Goal: Information Seeking & Learning: Find specific fact

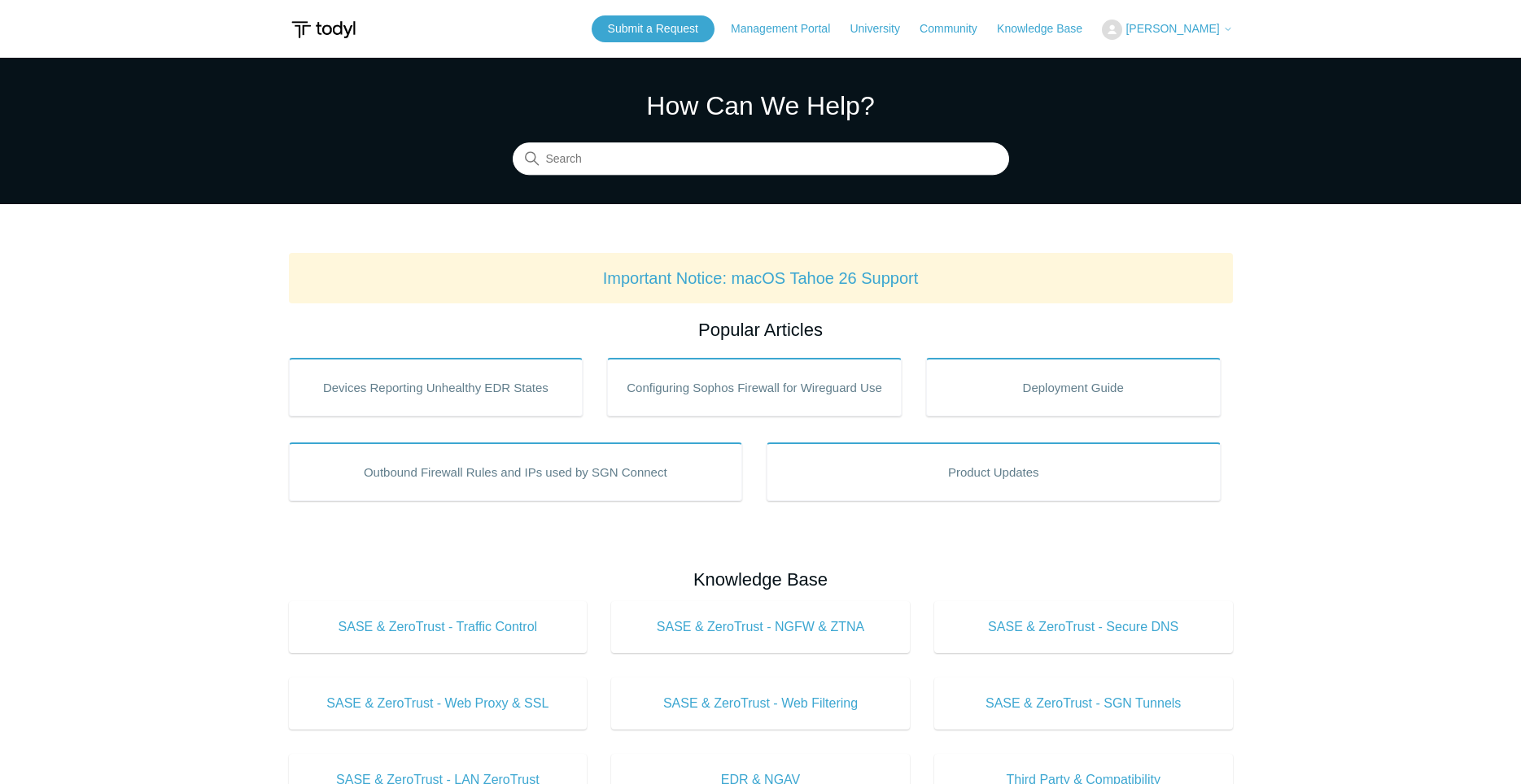
click at [902, 175] on section "How Can We Help? Search" at bounding box center [760, 131] width 1521 height 146
click at [904, 169] on input "Search" at bounding box center [760, 159] width 496 height 32
type input "w"
type input "asking for microsoft credentials"
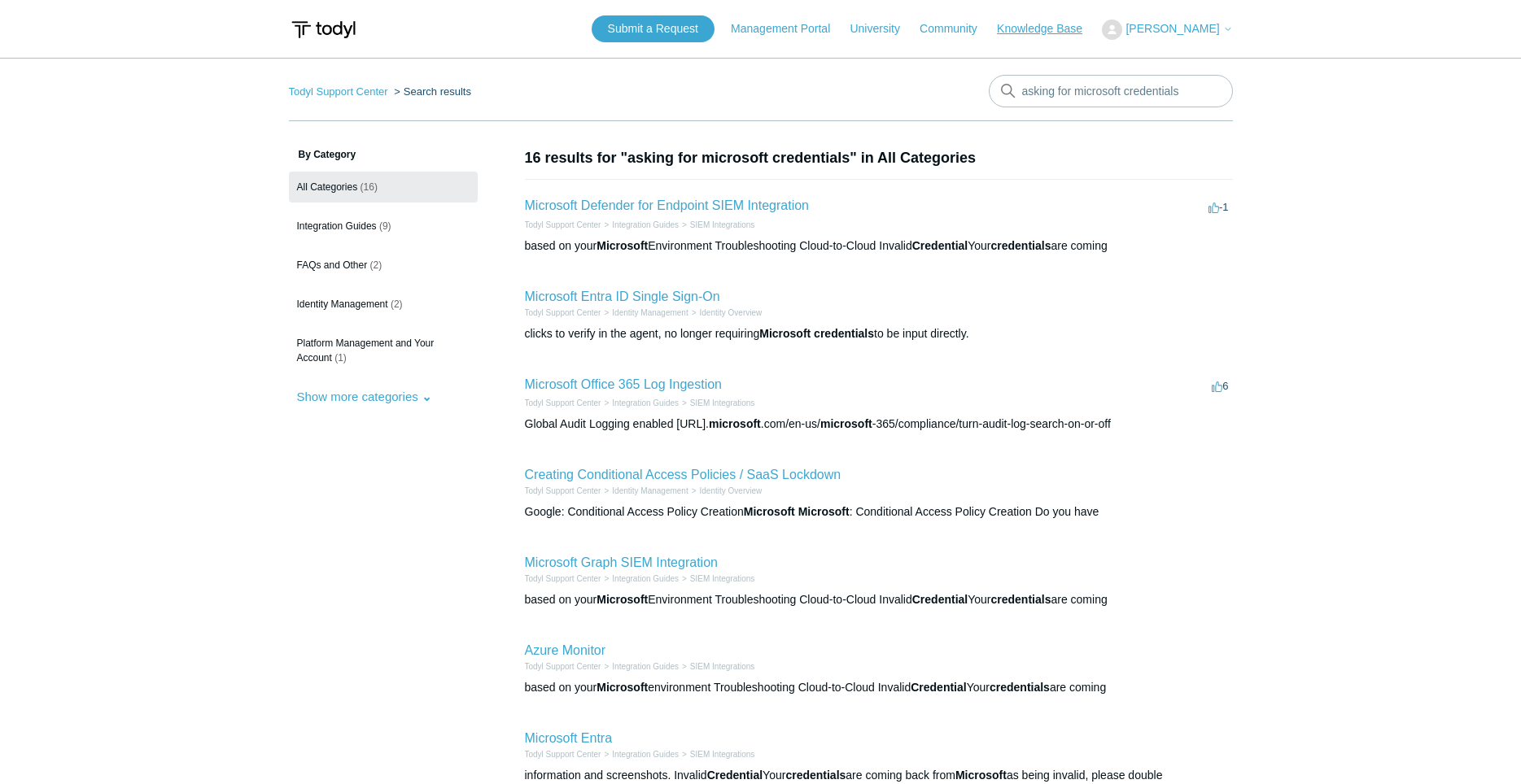
click at [1045, 31] on link "Knowledge Base" at bounding box center [1048, 29] width 102 height 17
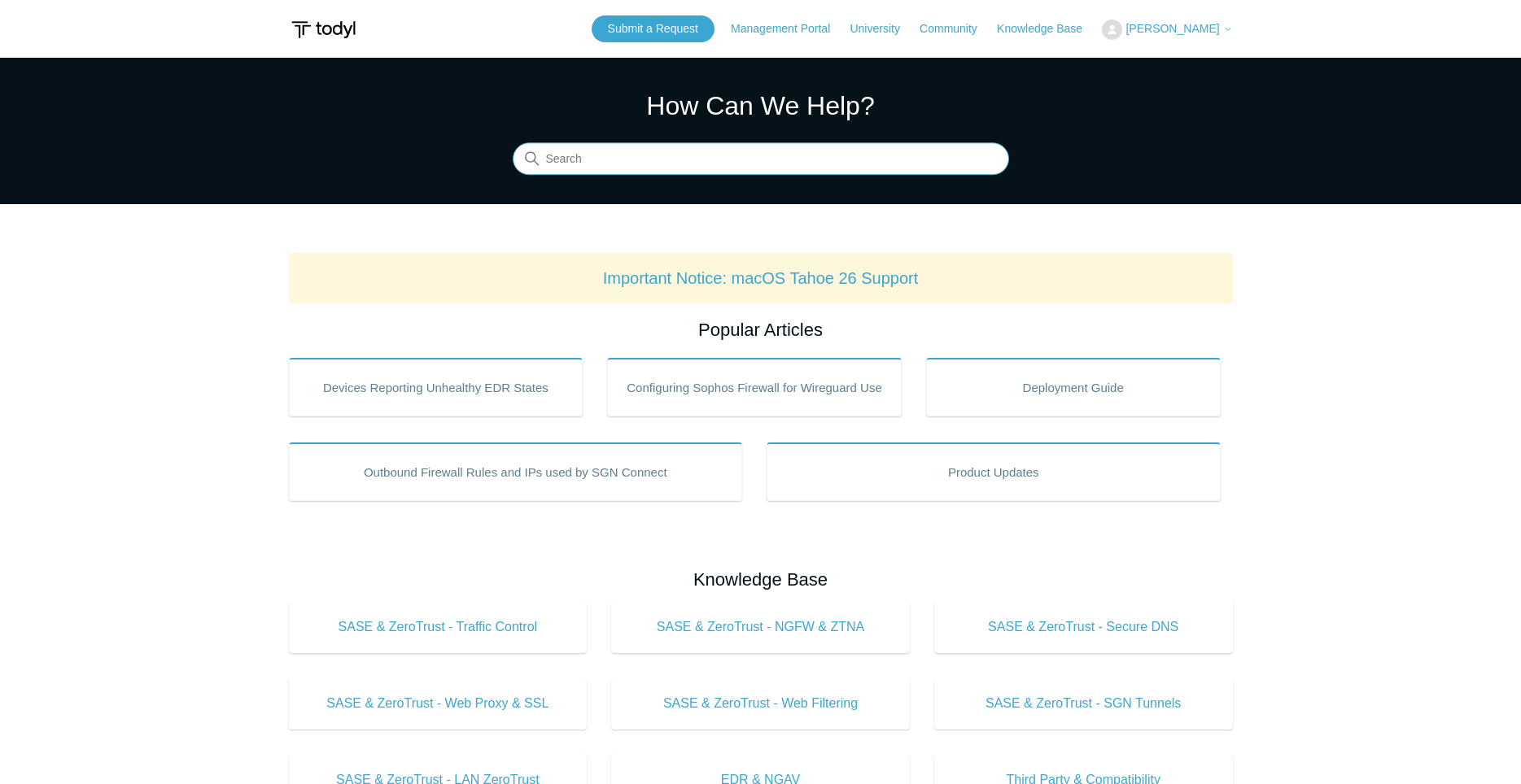
click at [764, 157] on input "Search" at bounding box center [760, 159] width 496 height 32
type input "asking for microsoft credentials"
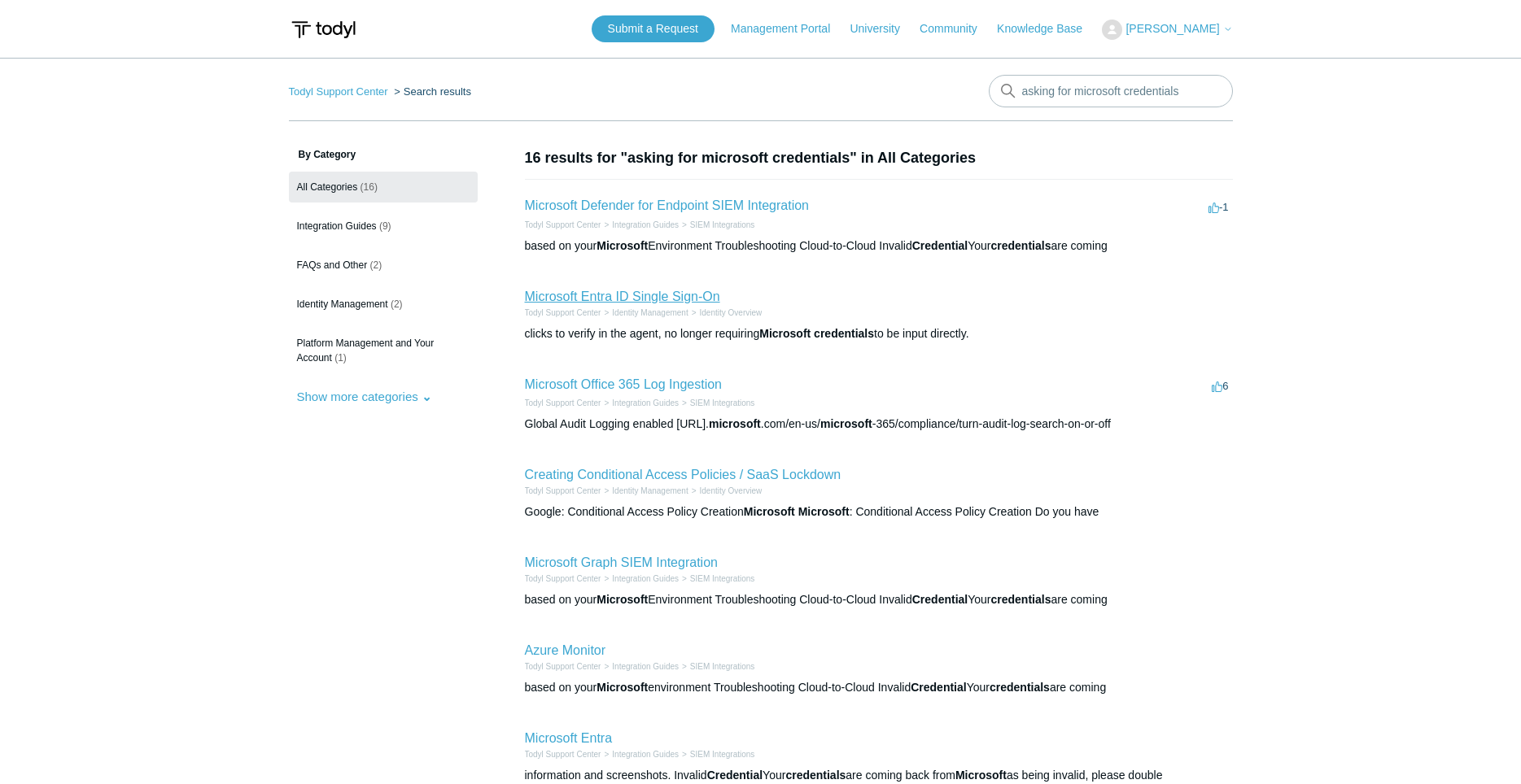
click at [636, 297] on link "Microsoft Entra ID Single Sign-On" at bounding box center [622, 297] width 196 height 13
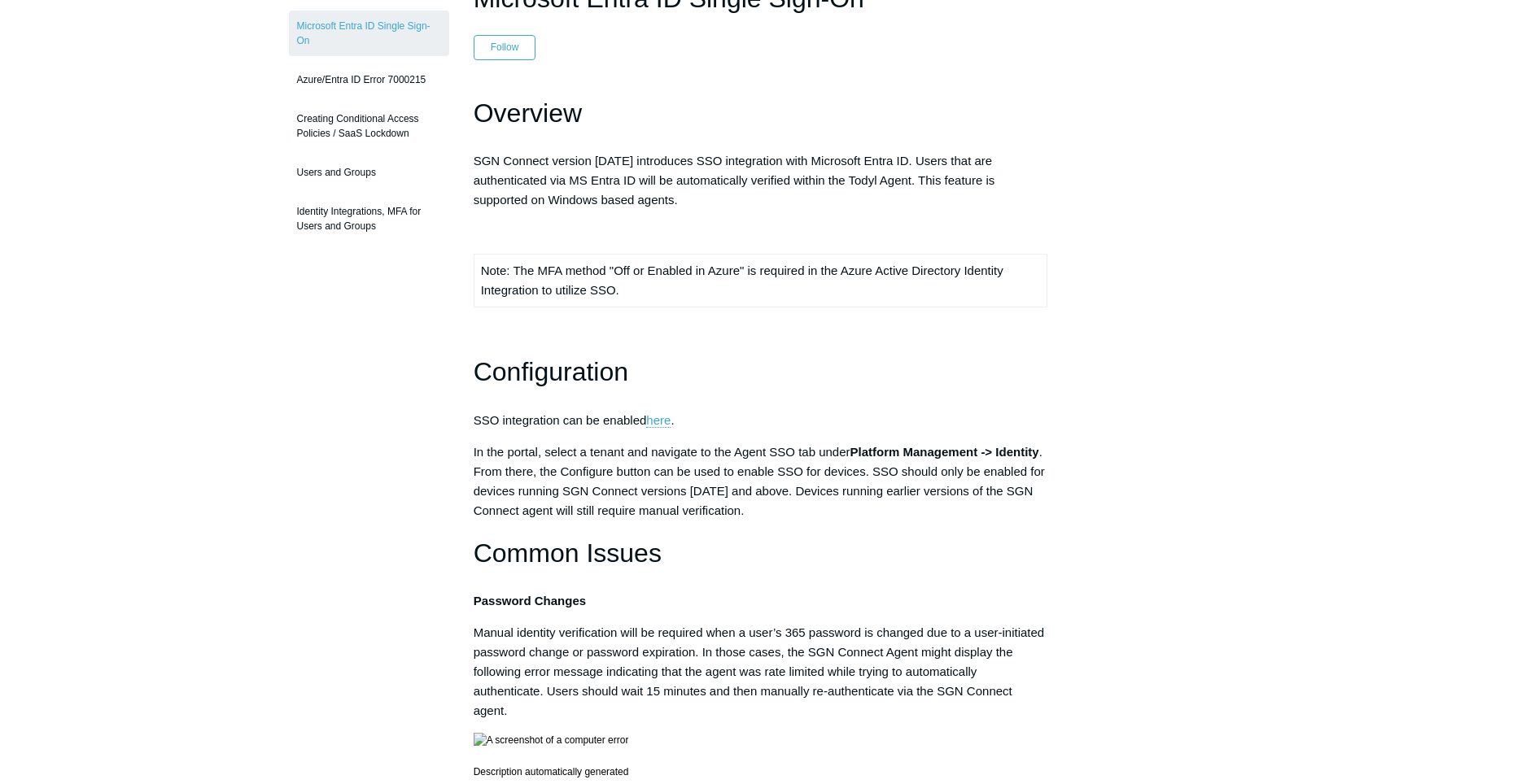
scroll to position [166, 0]
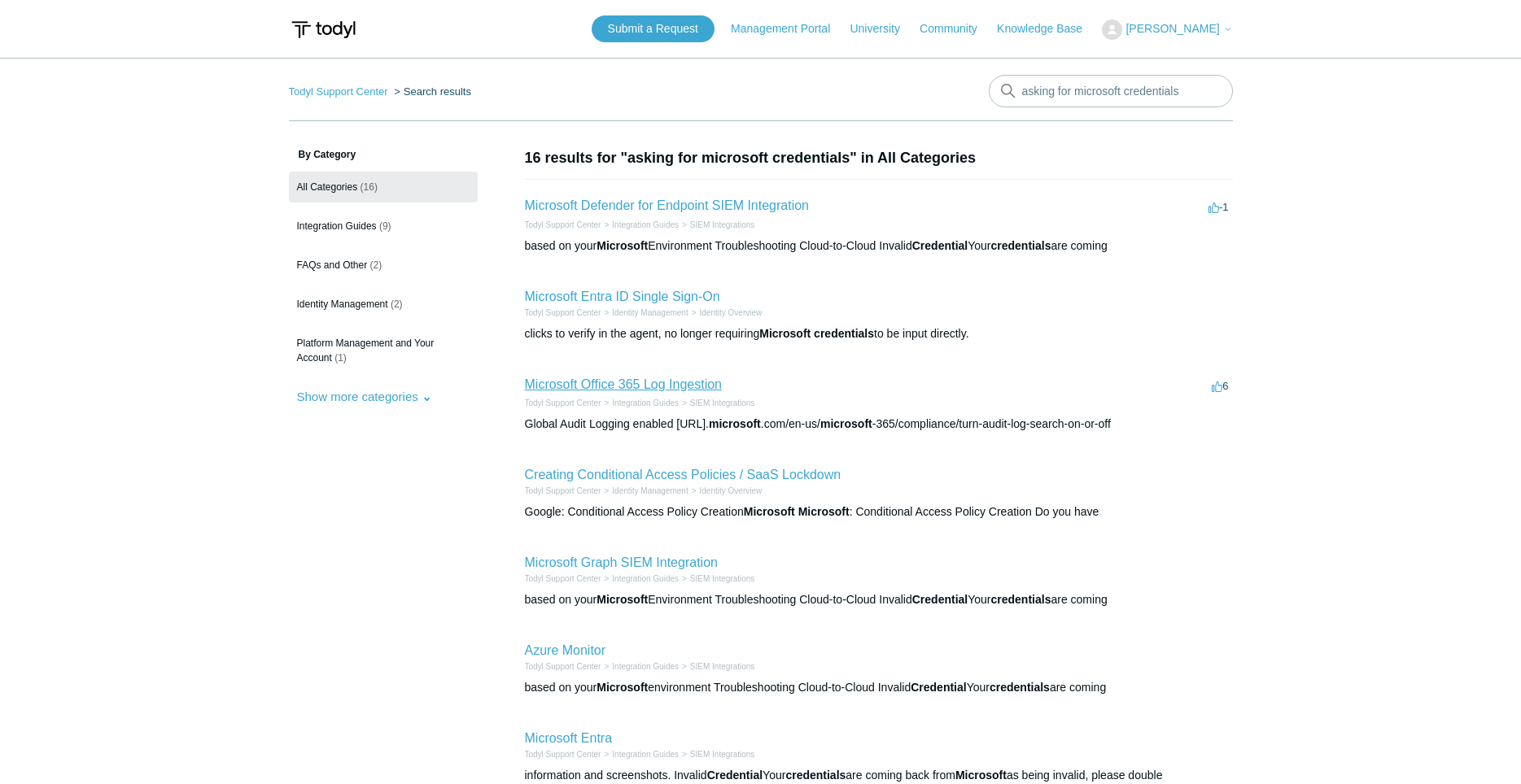
click at [682, 381] on link "Microsoft Office 365 Log Ingestion" at bounding box center [623, 384] width 198 height 13
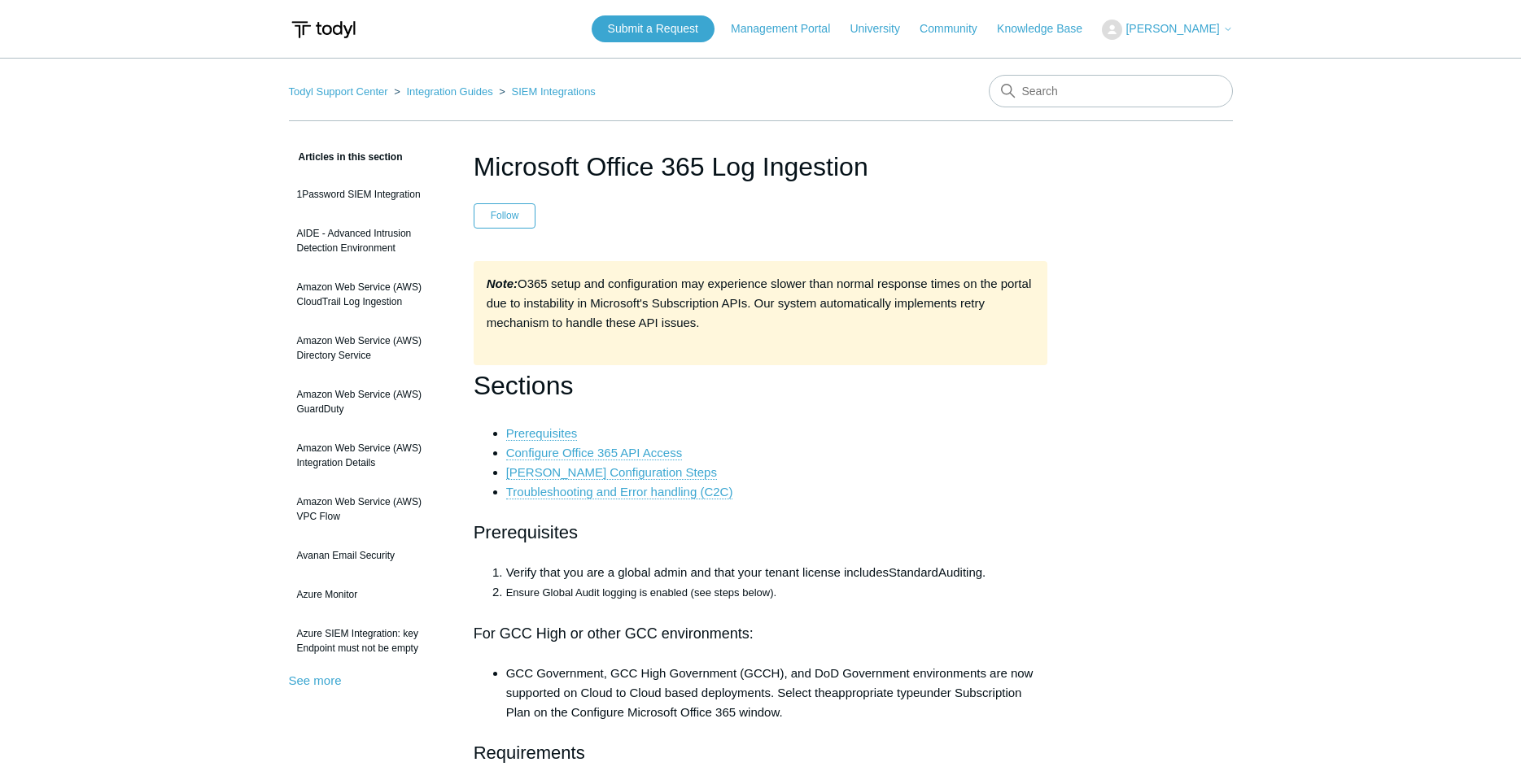
click at [458, 81] on nav "Todyl Support Center Integration Guides SIEM Integrations" at bounding box center [760, 97] width 944 height 47
click at [553, 92] on link "SIEM Integrations" at bounding box center [553, 92] width 84 height 12
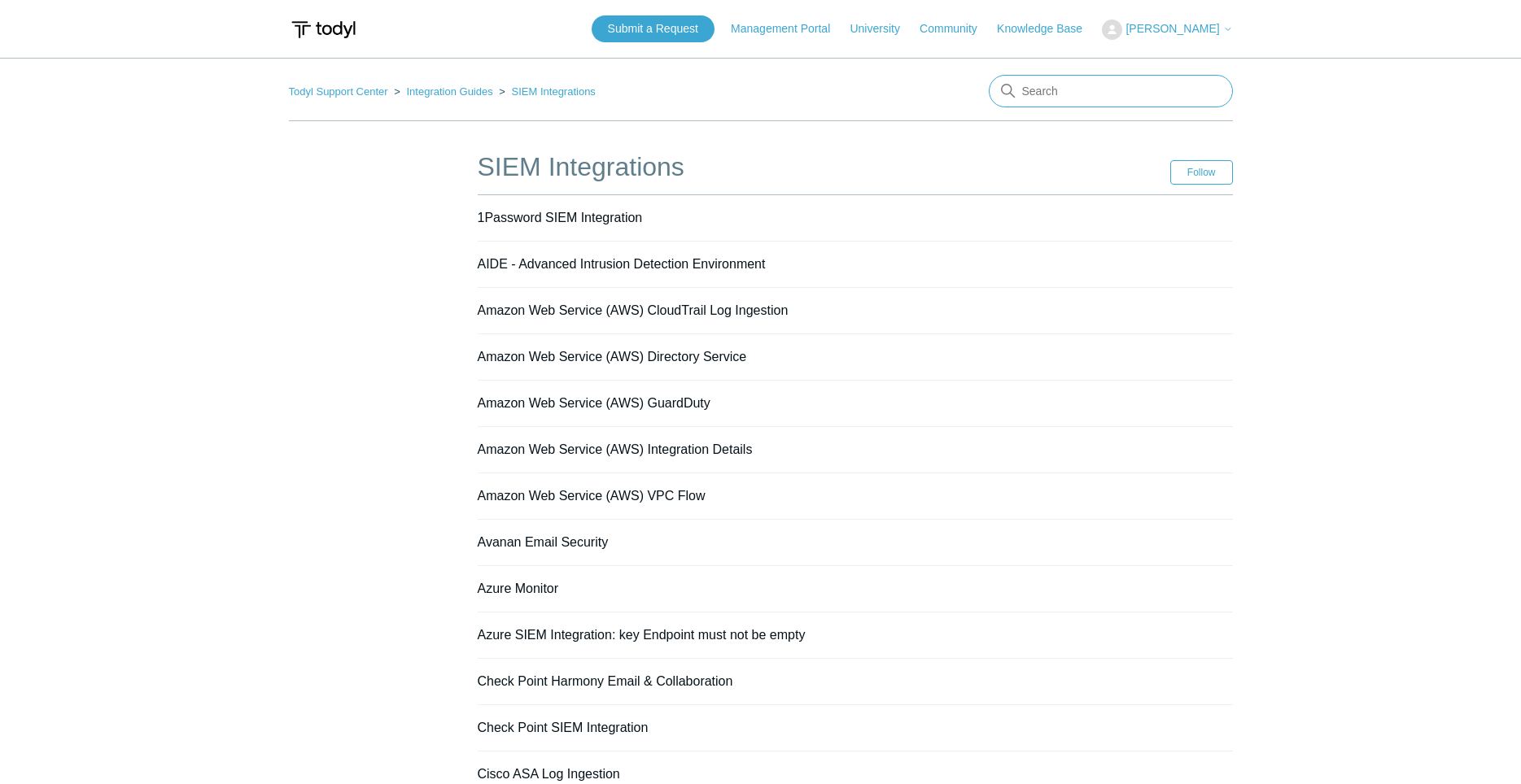
click at [1102, 81] on input "Search" at bounding box center [1111, 91] width 244 height 32
type input "microsoft credentials"
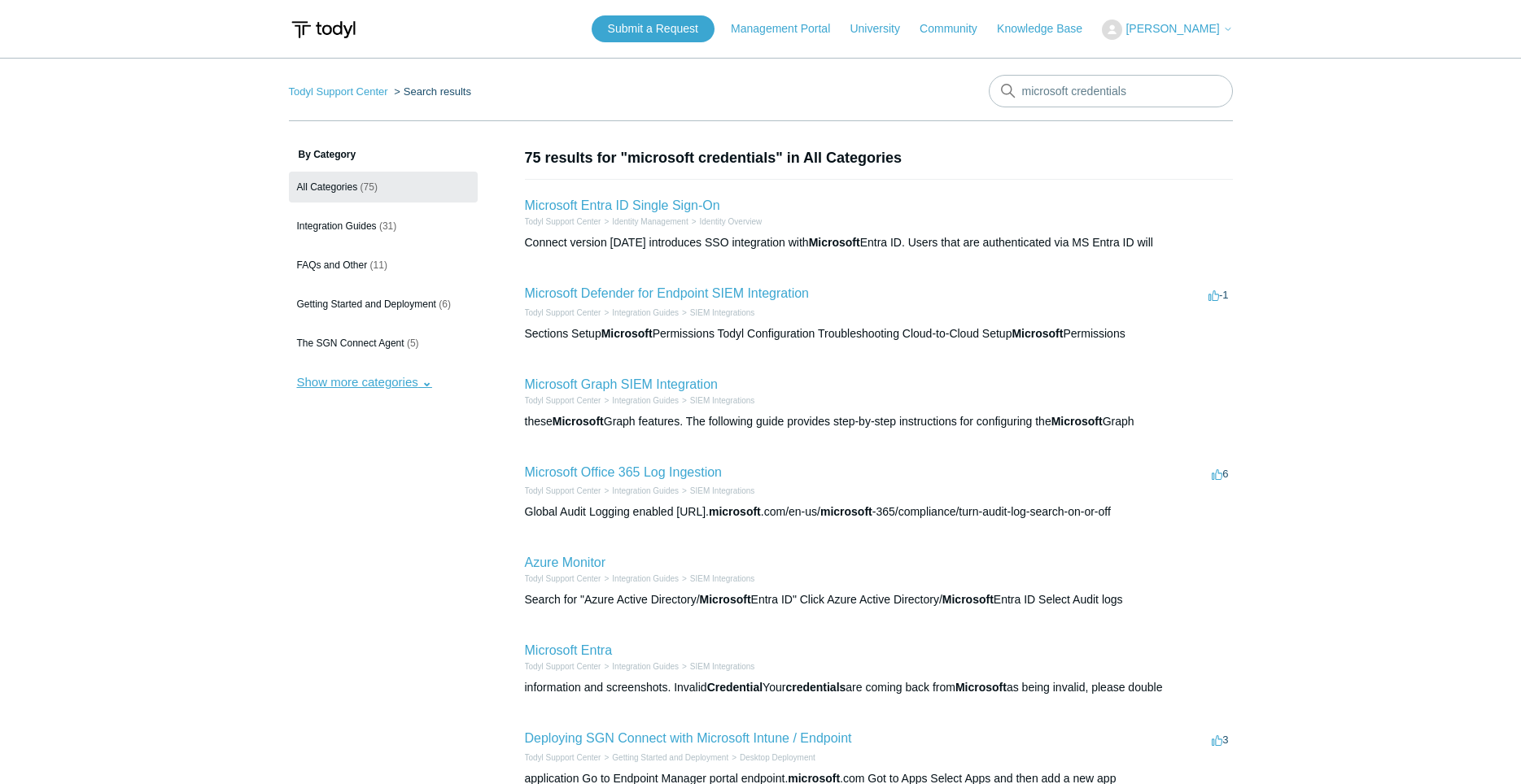
click at [430, 381] on button "Show more categories" at bounding box center [365, 382] width 152 height 31
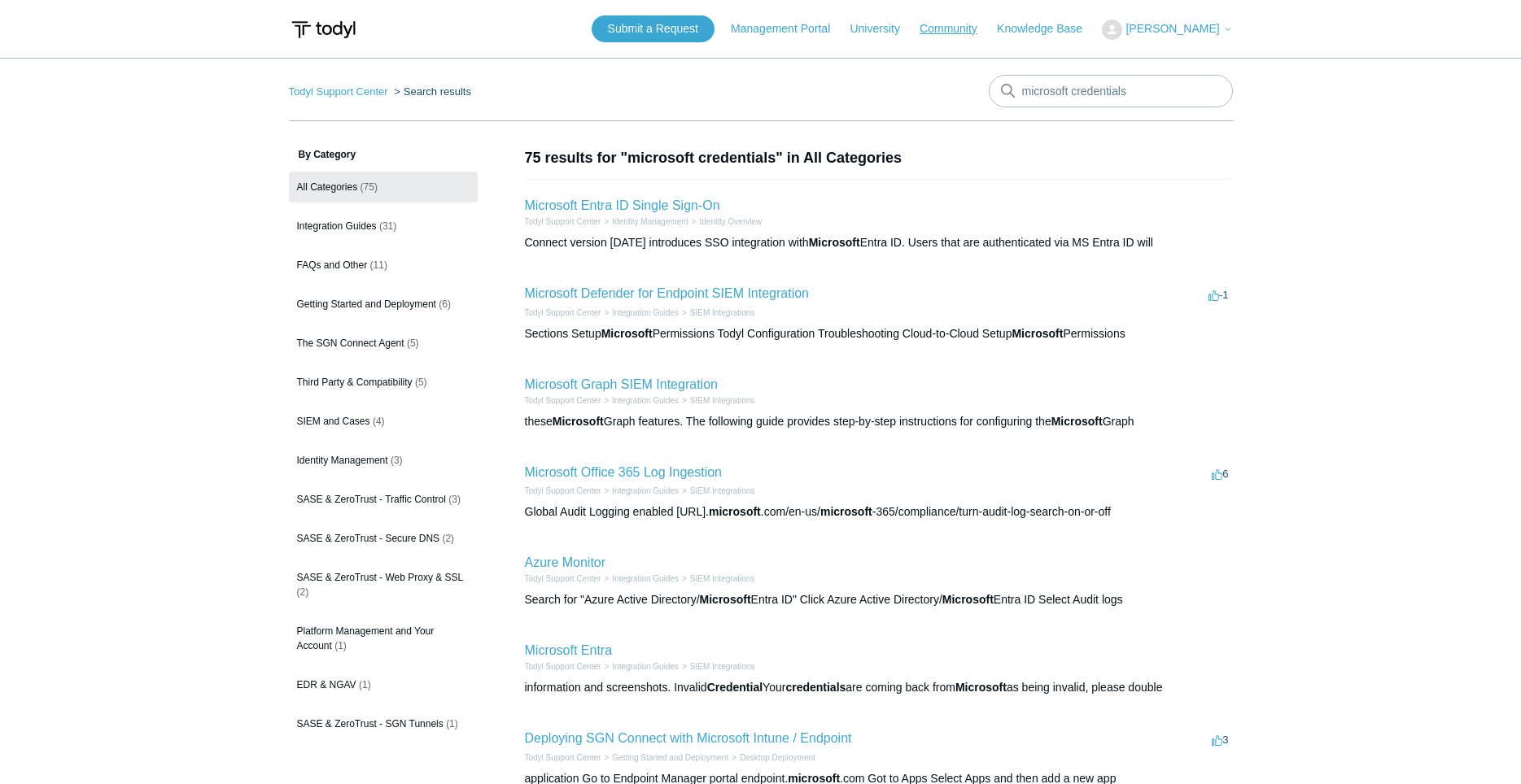
click at [960, 31] on link "Community" at bounding box center [957, 29] width 74 height 17
